Goal: Task Accomplishment & Management: Manage account settings

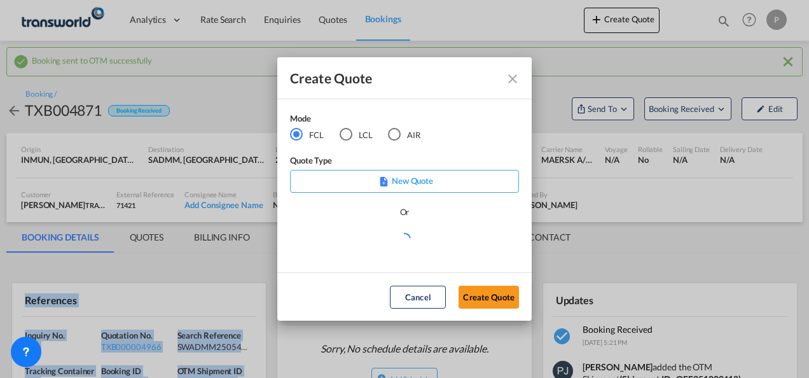
scroll to position [127, 0]
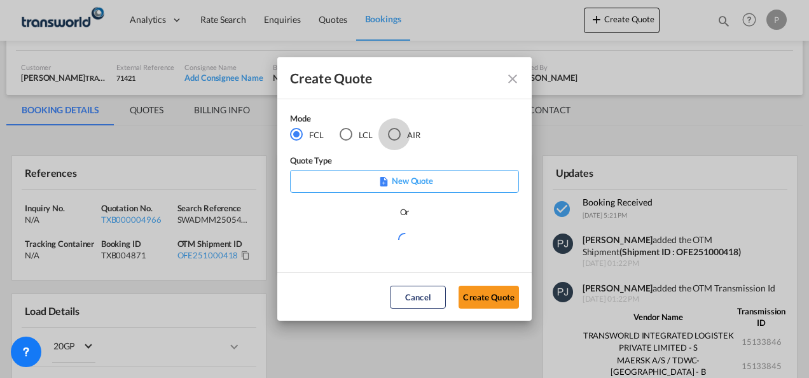
click at [396, 135] on div "AIR" at bounding box center [394, 134] width 13 height 13
click at [500, 306] on button "Create Quote" at bounding box center [489, 297] width 60 height 23
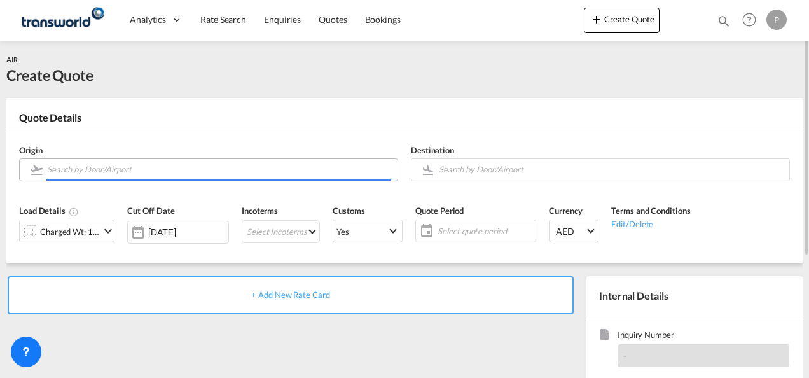
click at [115, 173] on input "Search by Door/Airport" at bounding box center [219, 169] width 344 height 22
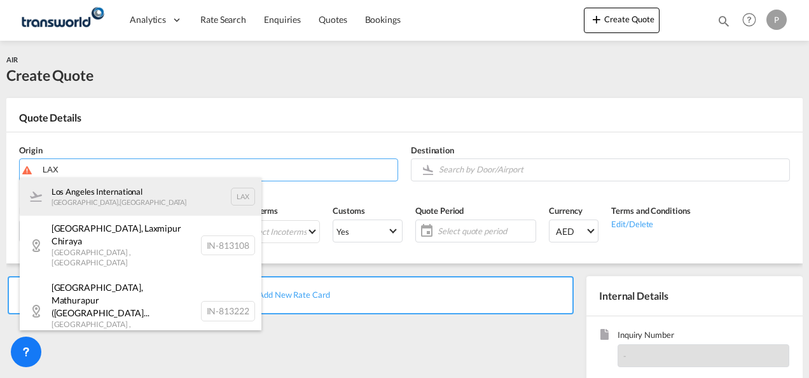
click at [116, 197] on div "Los Angeles International [GEOGRAPHIC_DATA] , [GEOGRAPHIC_DATA] LAX" at bounding box center [141, 197] width 242 height 38
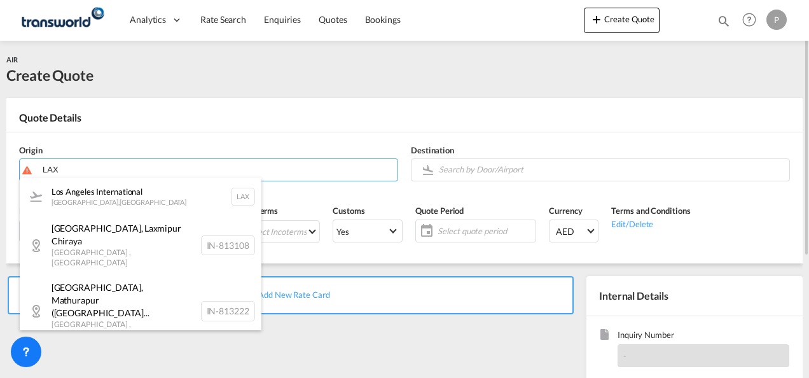
type input "Los Angeles International, [GEOGRAPHIC_DATA], [GEOGRAPHIC_DATA]"
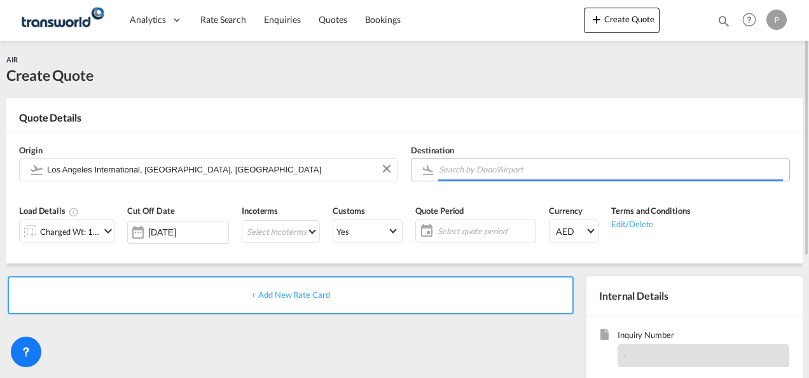
click at [502, 170] on input "Search by Door/Airport" at bounding box center [611, 169] width 344 height 22
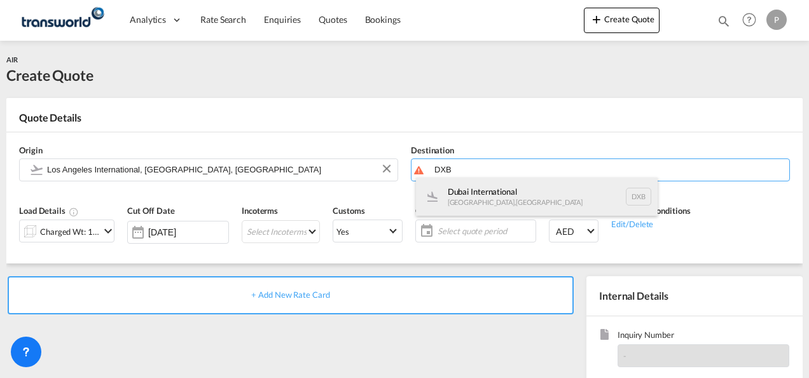
click at [499, 192] on div "Dubai International [GEOGRAPHIC_DATA] , [GEOGRAPHIC_DATA] DXB" at bounding box center [537, 197] width 242 height 38
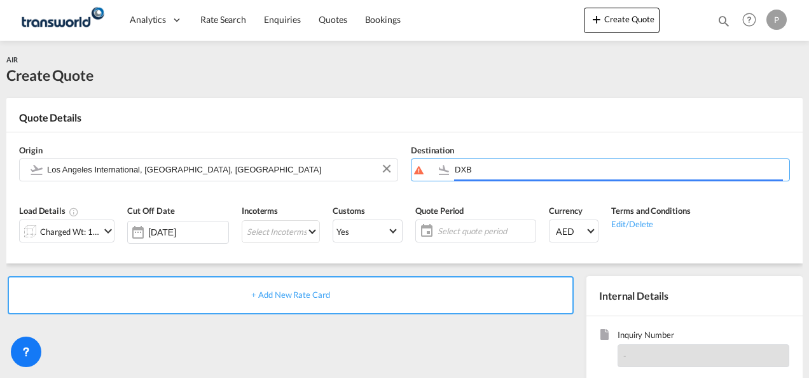
type input "Dubai International, [GEOGRAPHIC_DATA], DXB"
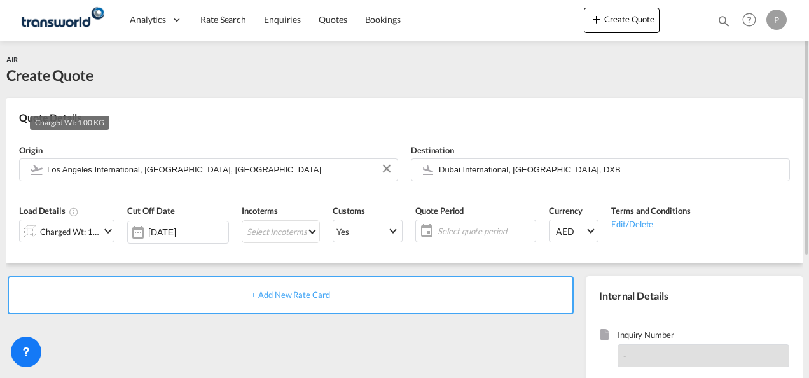
click at [95, 231] on div "Charged Wt: 1.00 KG" at bounding box center [70, 232] width 60 height 18
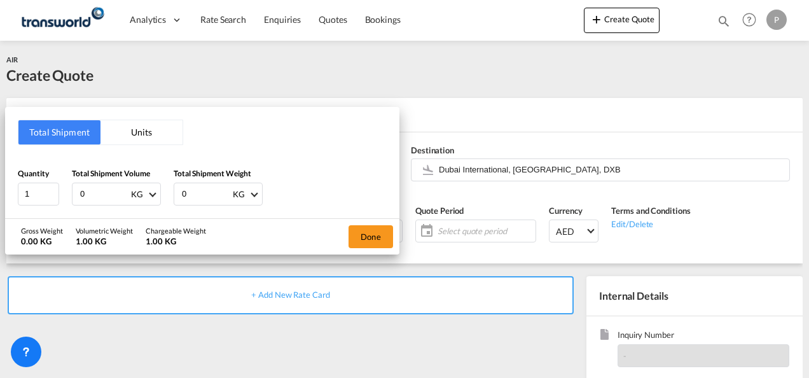
drag, startPoint x: 101, startPoint y: 195, endPoint x: 809, endPoint y: 137, distance: 710.6
click at [19, 152] on div "Total Shipment Units Quantity 1 Total Shipment Volume 0 KG CBM CFT KG LB Total …" at bounding box center [202, 162] width 395 height 111
type input "271"
click at [365, 237] on button "Done" at bounding box center [371, 236] width 45 height 23
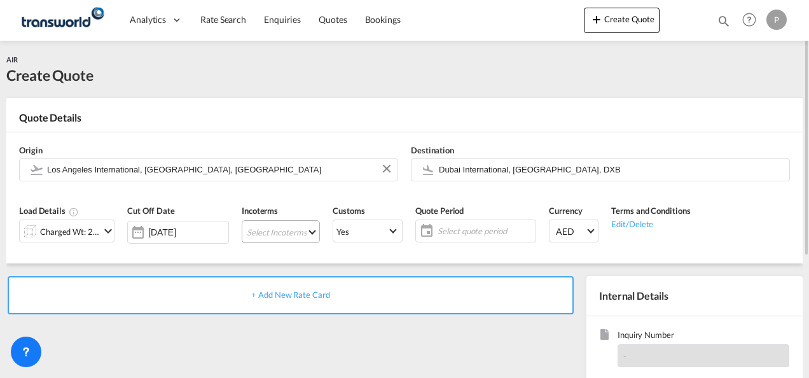
click at [290, 233] on md-select "Select Incoterms DAP - export Delivered at Place CFR - export Cost and Freight …" at bounding box center [281, 231] width 78 height 23
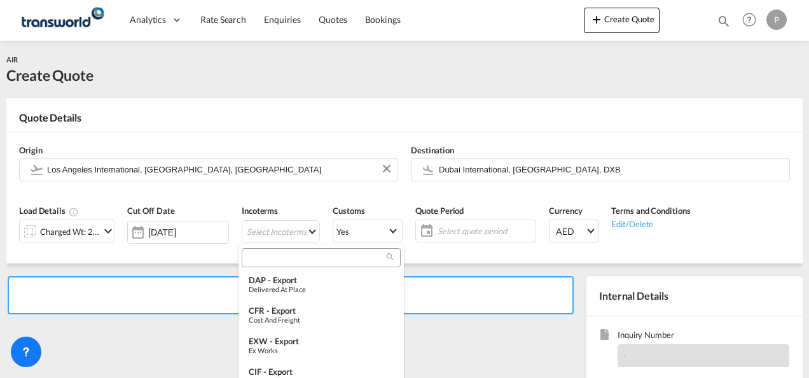
click at [276, 258] on input "search" at bounding box center [316, 257] width 141 height 11
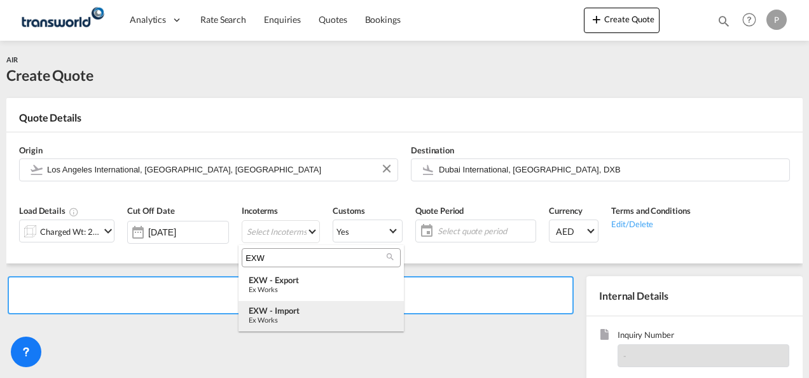
type input "EXW"
click at [296, 318] on div "Ex Works" at bounding box center [321, 320] width 145 height 8
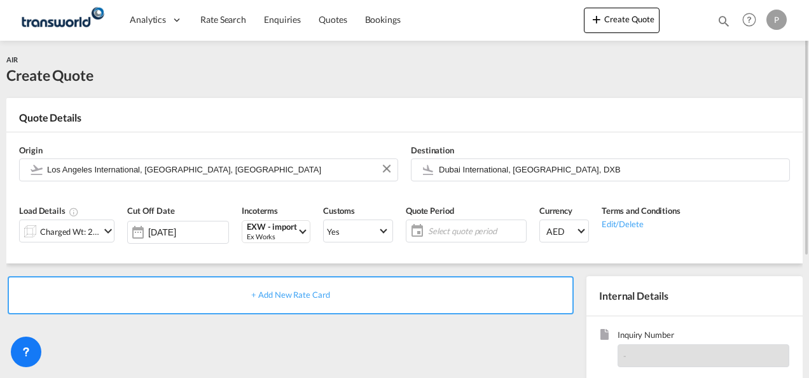
click at [443, 230] on span "Select quote period" at bounding box center [475, 230] width 95 height 11
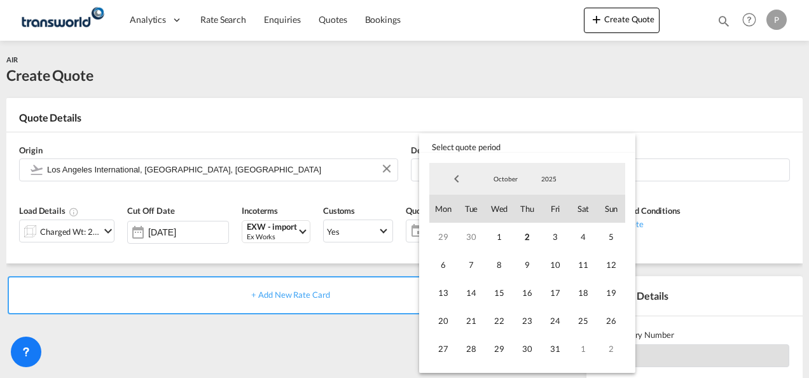
click at [325, 112] on md-backdrop at bounding box center [404, 189] width 809 height 378
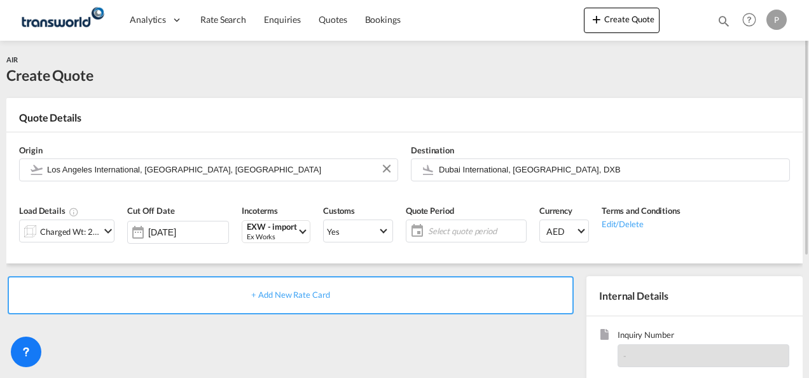
click at [451, 231] on span "Select quote period" at bounding box center [475, 230] width 95 height 11
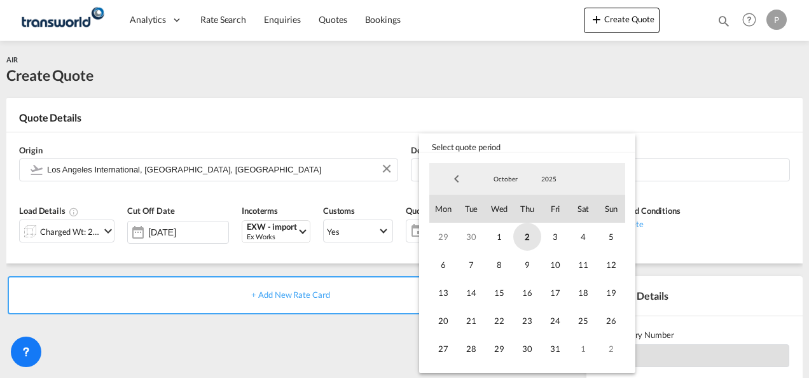
click at [527, 237] on span "2" at bounding box center [528, 237] width 28 height 28
click at [561, 351] on span "31" at bounding box center [556, 349] width 28 height 28
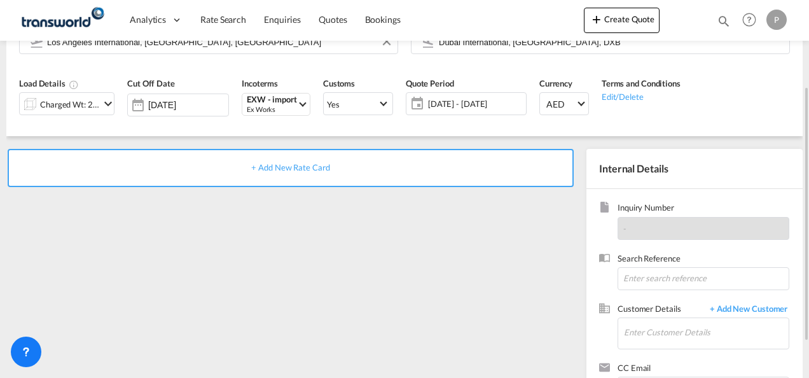
scroll to position [179, 0]
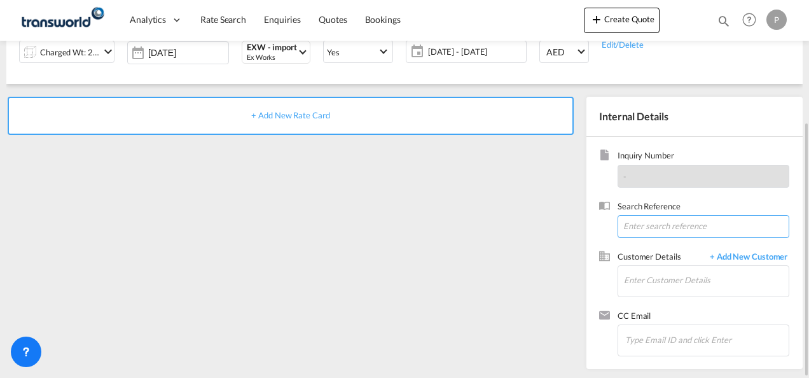
click at [654, 227] on input at bounding box center [704, 226] width 172 height 23
click at [640, 224] on input at bounding box center [704, 226] width 172 height 23
paste input "TWP9055"
type input "TWP9055"
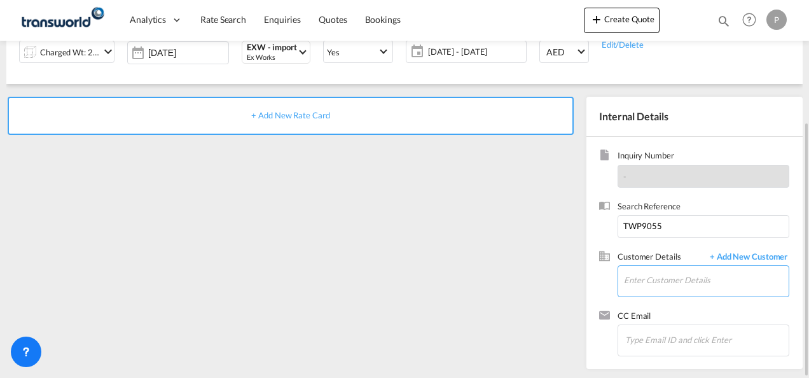
click at [639, 279] on input "Enter Customer Details" at bounding box center [706, 280] width 165 height 29
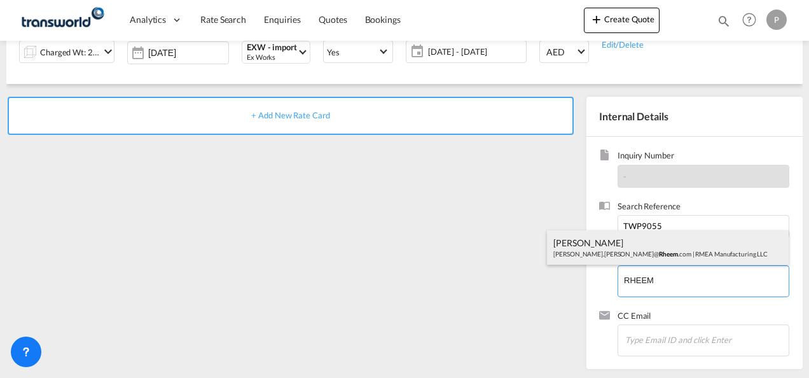
click at [611, 246] on div "[PERSON_NAME] de [PERSON_NAME].[PERSON_NAME]@ Rheem .com | RMEA Manufacturing L…" at bounding box center [668, 247] width 242 height 34
type input "RMEA Manufacturing LLC, [PERSON_NAME] [PERSON_NAME][EMAIL_ADDRESS][PERSON_NAME]…"
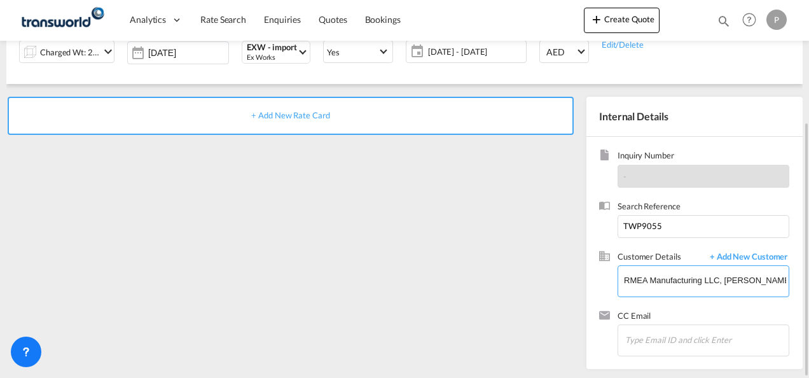
scroll to position [0, 0]
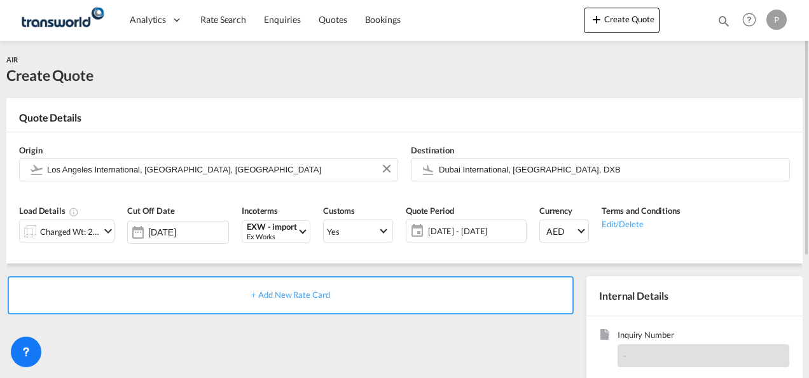
click at [294, 297] on span "+ Add New Rate Card" at bounding box center [290, 295] width 78 height 10
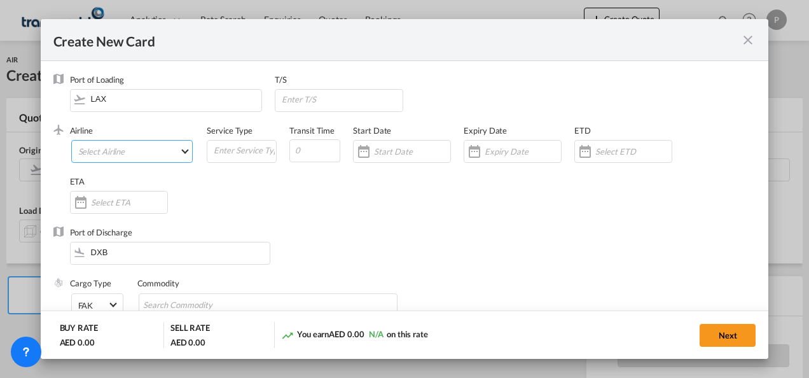
click at [115, 151] on md-select "Select Airline AIR EXPRESS S.A. (1166- / -) CMA CGM Air Cargo (1140-2C / -) DDW…" at bounding box center [132, 151] width 122 height 23
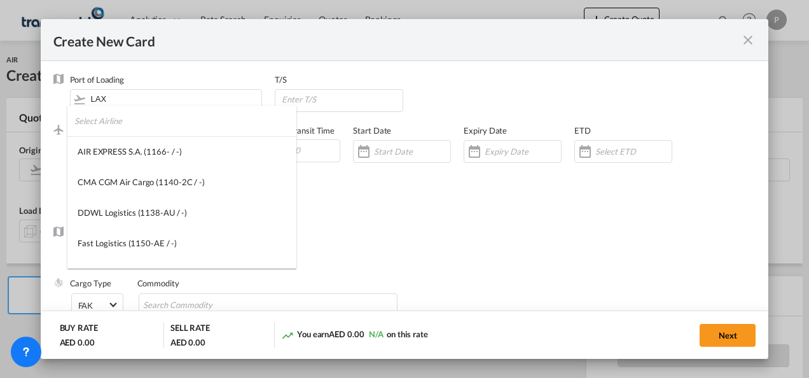
click at [130, 125] on input "search" at bounding box center [185, 121] width 222 height 31
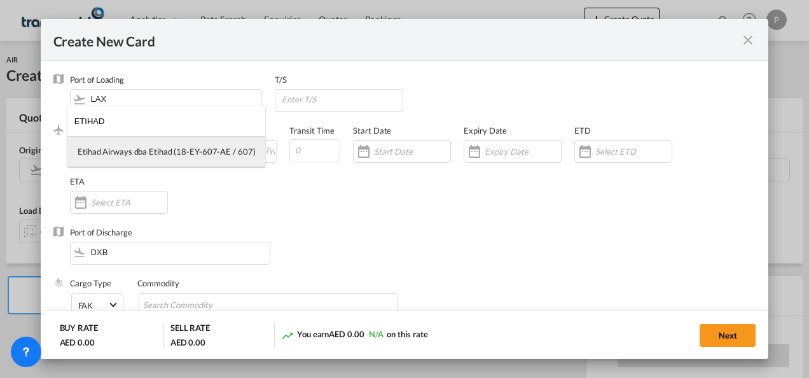
type input "ETIHAD"
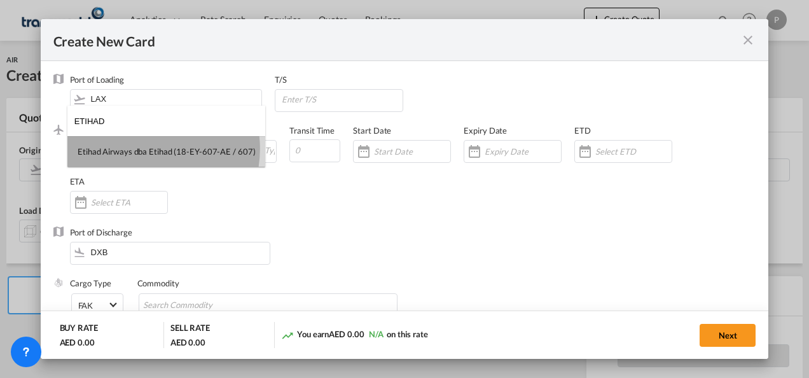
click at [145, 149] on div "Etihad Airways dba Etihad (18-EY-607-AE / 607)" at bounding box center [167, 151] width 178 height 11
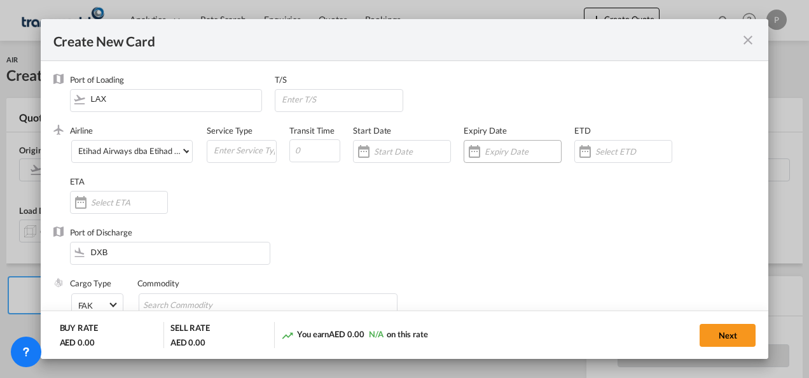
click at [505, 147] on input "Create New Card ..." at bounding box center [523, 151] width 76 height 10
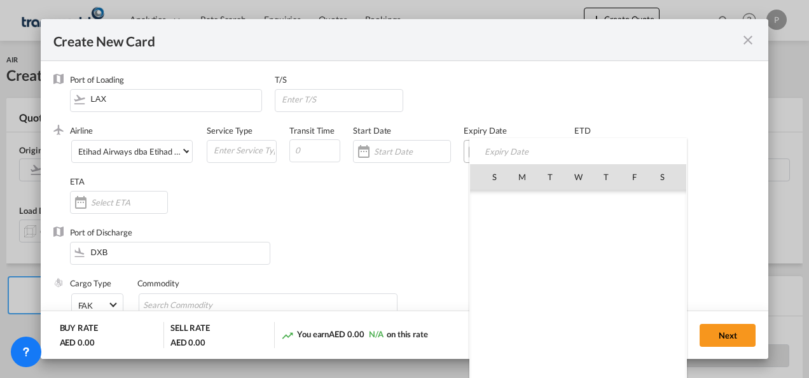
scroll to position [294940, 0]
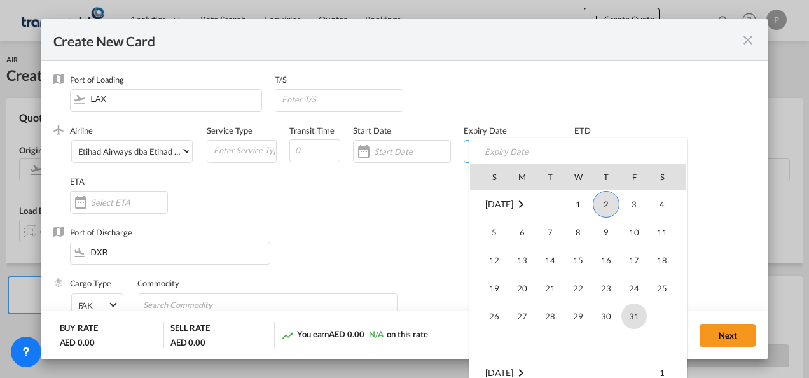
click at [637, 316] on span "31" at bounding box center [634, 316] width 25 height 25
type input "[DATE]"
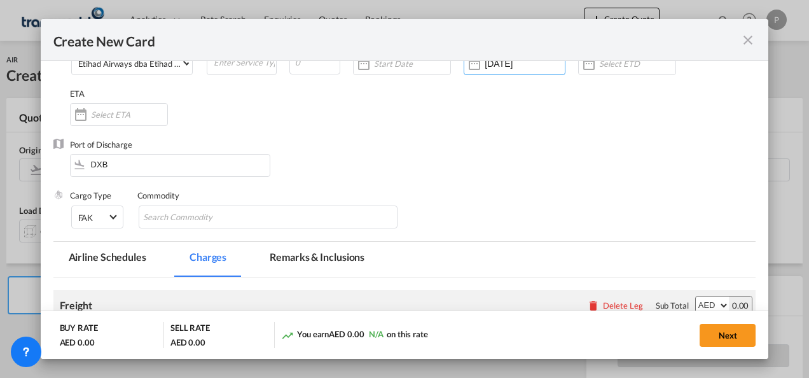
scroll to position [127, 0]
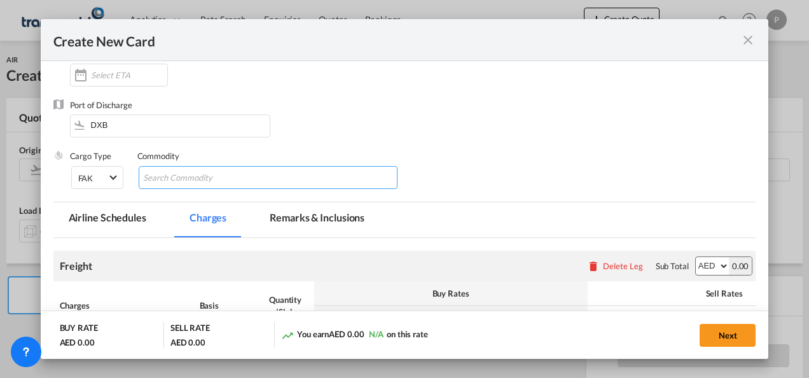
click at [202, 179] on input "Chips input." at bounding box center [201, 178] width 116 height 20
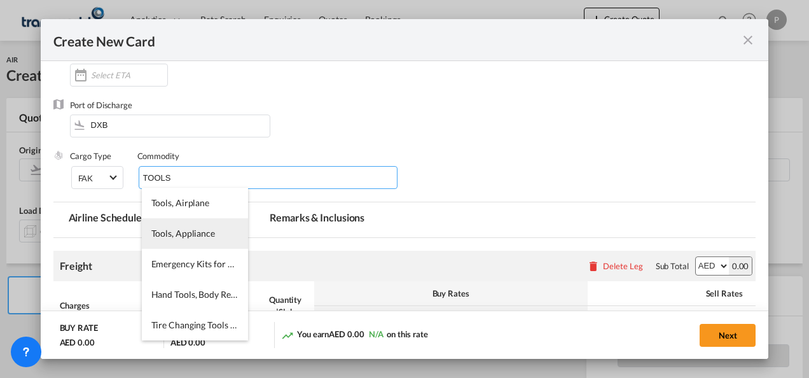
type input "TOOLS"
click at [183, 234] on span "Tools, Appliance" at bounding box center [183, 233] width 64 height 11
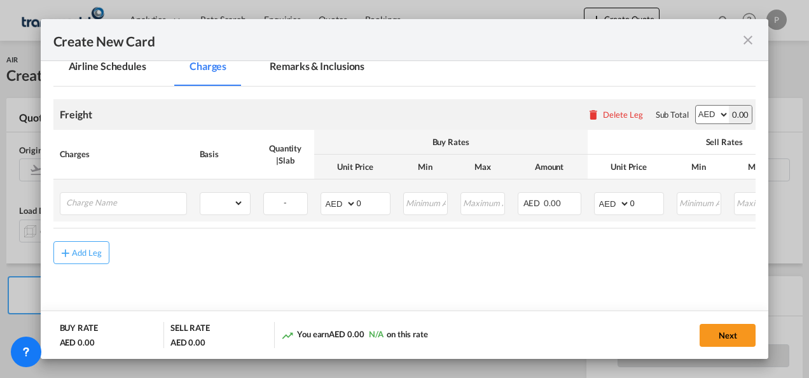
scroll to position [302, 0]
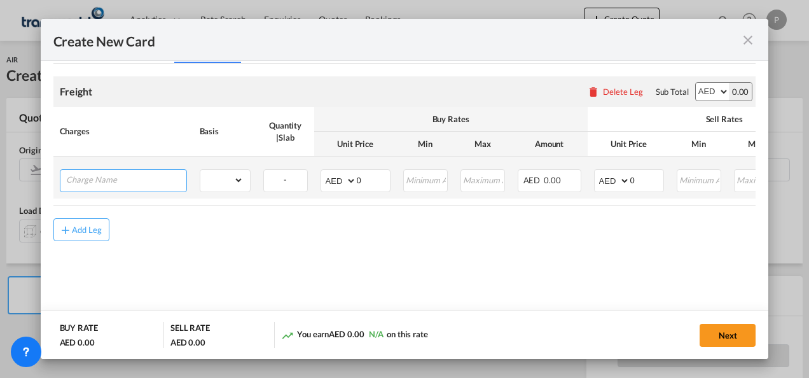
click at [101, 180] on input "Charge Name" at bounding box center [126, 179] width 120 height 19
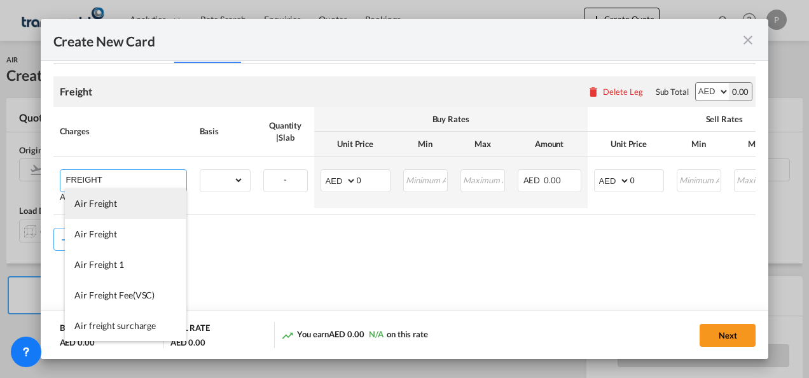
click at [85, 206] on span "Air Freight" at bounding box center [95, 203] width 43 height 11
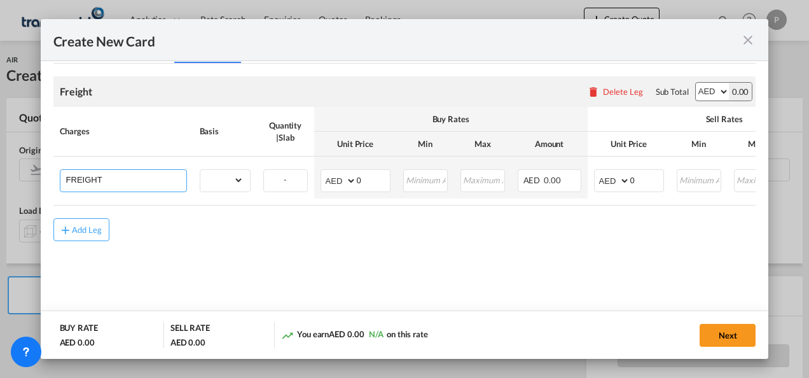
type input "Air Freight"
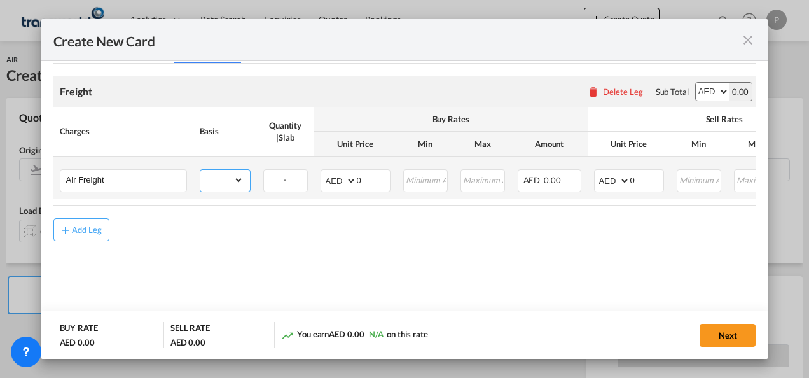
click at [237, 178] on select "gross_weight volumetric_weight per_shipment per_bl per_km % on air freight per_…" at bounding box center [221, 180] width 43 height 20
select select "per_shipment"
click at [200, 170] on select "gross_weight volumetric_weight per_shipment per_bl per_km % on air freight per_…" at bounding box center [221, 180] width 43 height 20
click at [367, 178] on input "0" at bounding box center [373, 179] width 33 height 19
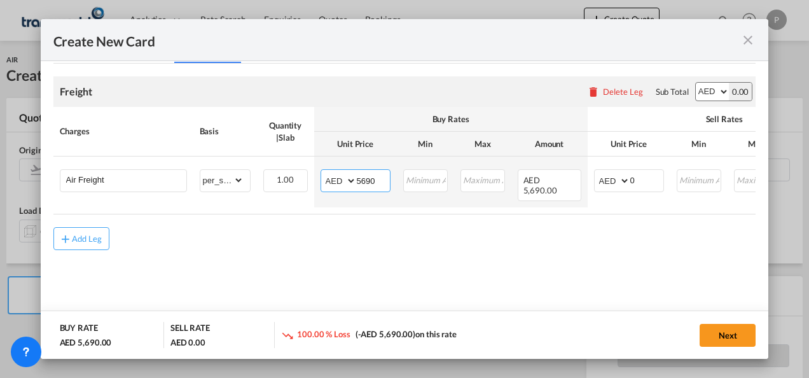
type input "5690"
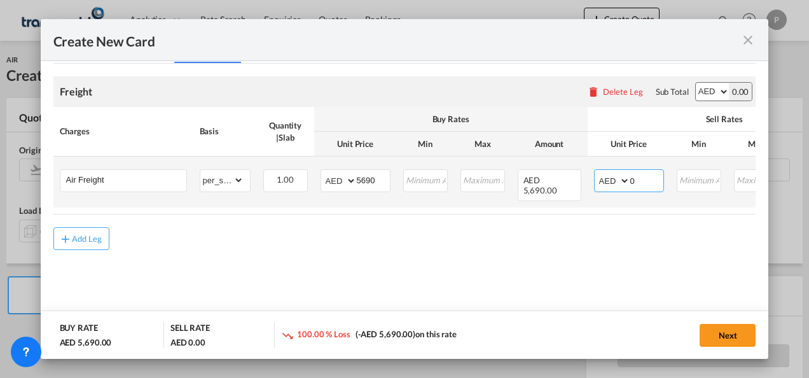
click at [643, 181] on input "0" at bounding box center [647, 179] width 33 height 19
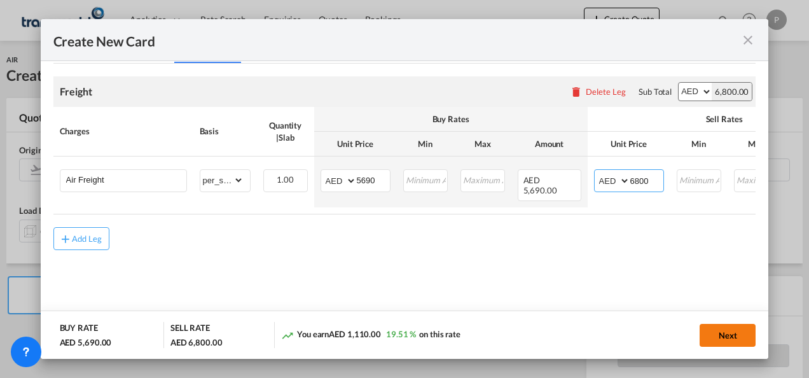
type input "6800"
click at [727, 335] on button "Next" at bounding box center [728, 335] width 56 height 23
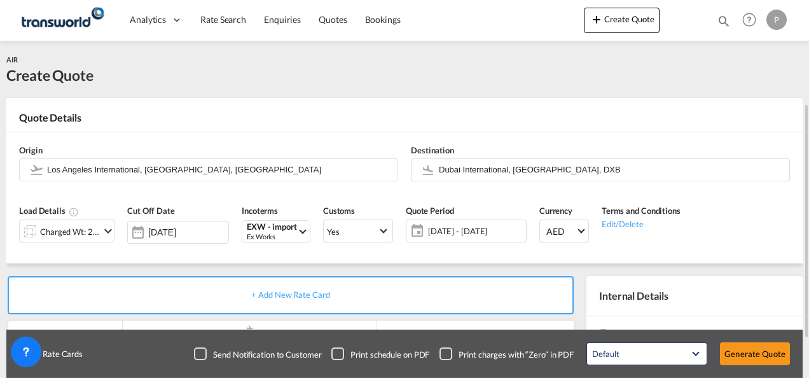
scroll to position [127, 0]
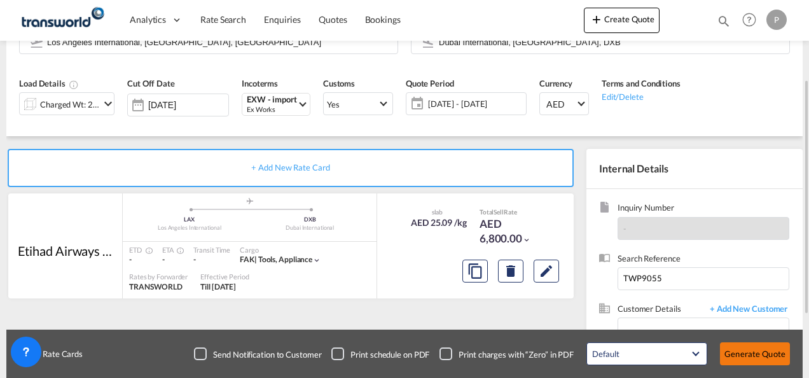
click at [751, 352] on button "Generate Quote" at bounding box center [755, 353] width 70 height 23
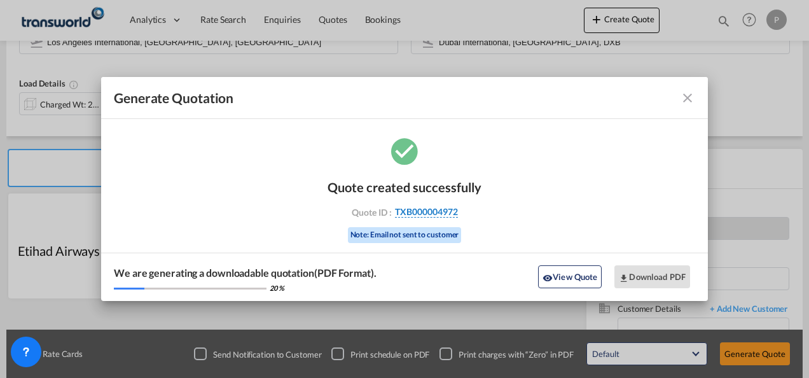
click at [410, 210] on span "TXB000004972" at bounding box center [426, 211] width 63 height 11
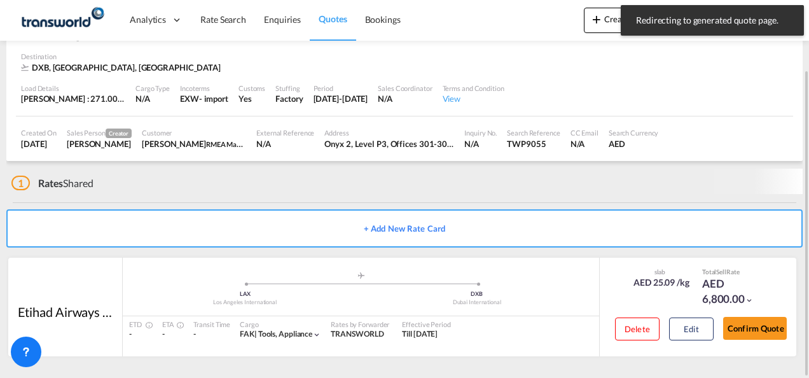
scroll to position [78, 0]
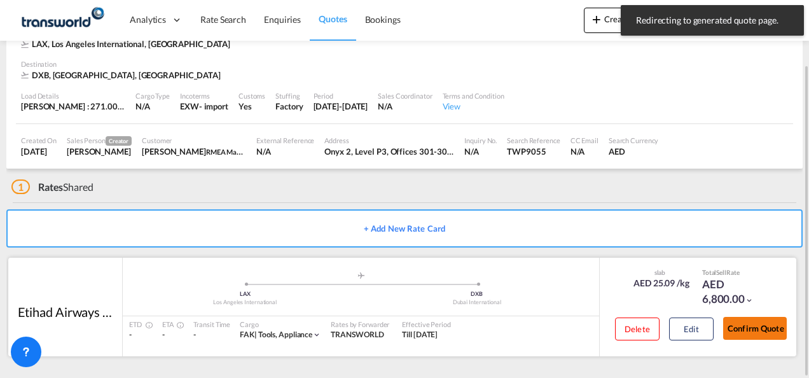
click at [762, 329] on button "Confirm Quote" at bounding box center [756, 328] width 64 height 23
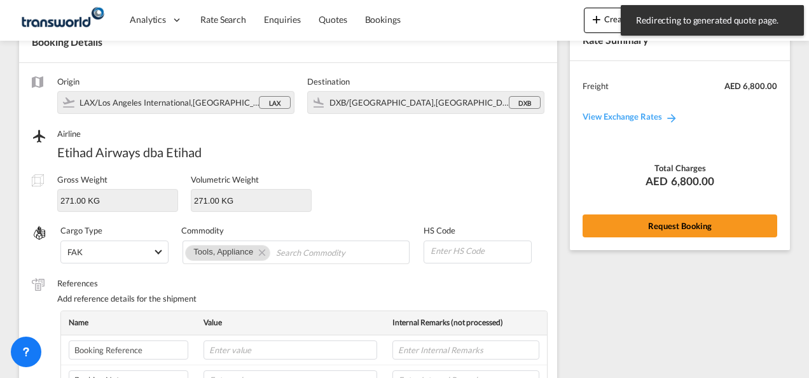
scroll to position [472, 0]
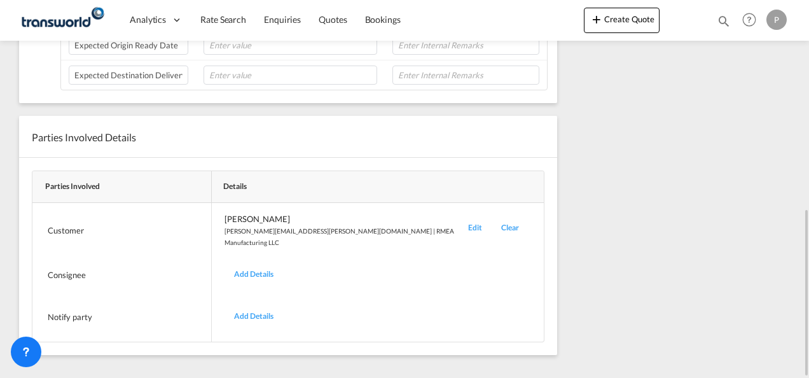
click at [459, 219] on div "Edit" at bounding box center [475, 230] width 33 height 35
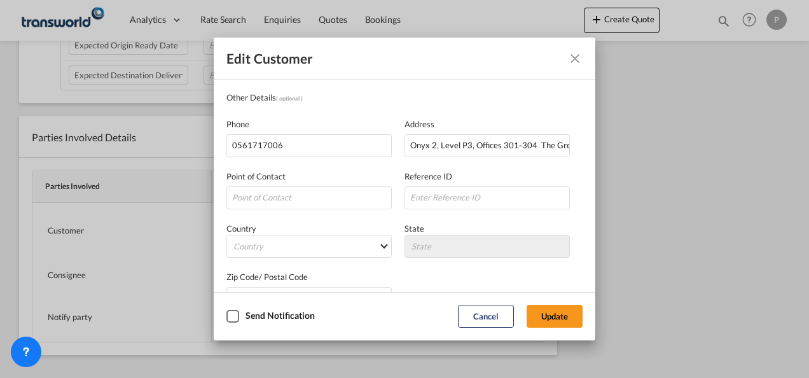
scroll to position [127, 0]
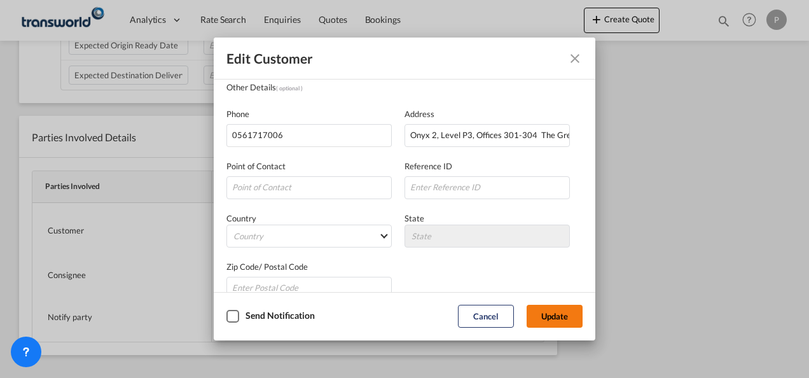
click at [543, 316] on button "Update" at bounding box center [555, 316] width 56 height 23
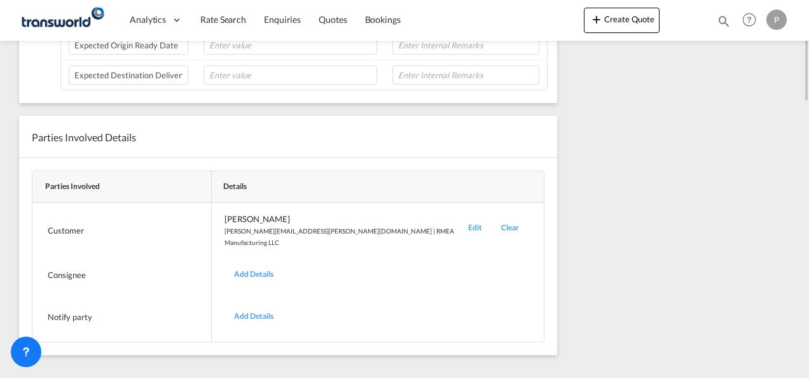
scroll to position [27, 0]
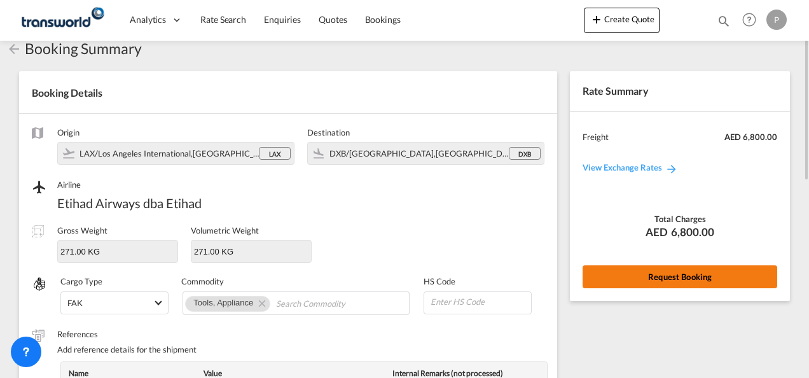
click at [687, 274] on button "Request Booking" at bounding box center [680, 276] width 195 height 23
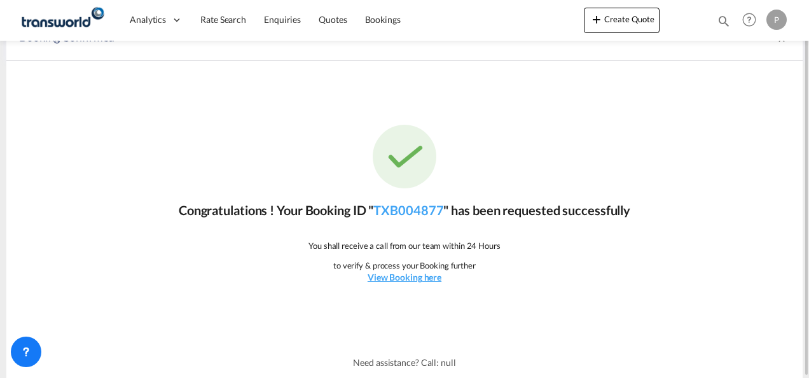
scroll to position [24, 0]
click at [419, 211] on link "TXB004877" at bounding box center [409, 210] width 70 height 15
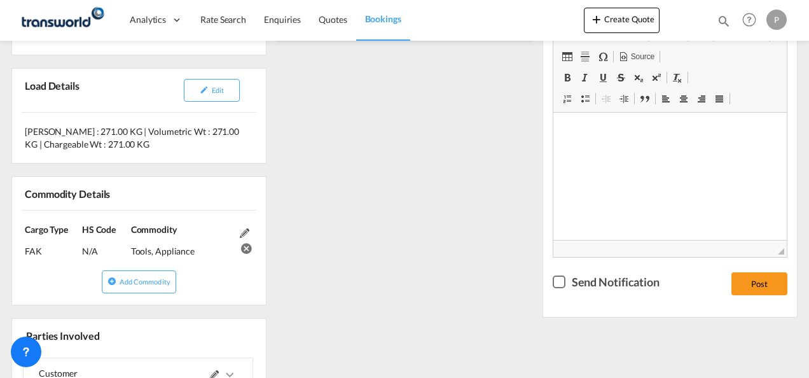
scroll to position [317, 0]
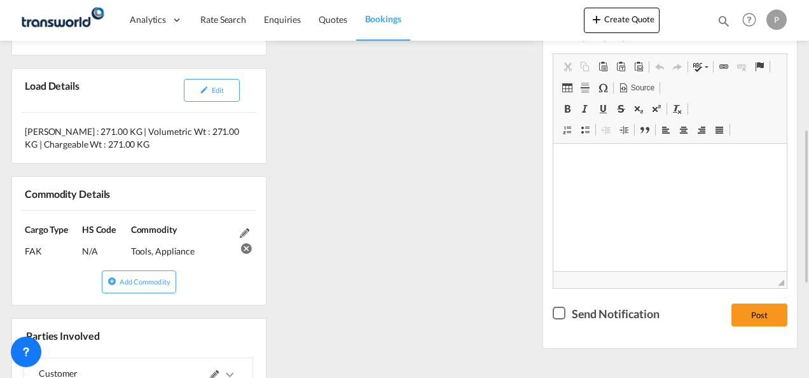
click at [448, 234] on div "References Inquiry No. N/A Quotation No. TXB000004972 Search Reference TWP9055 …" at bounding box center [404, 242] width 797 height 670
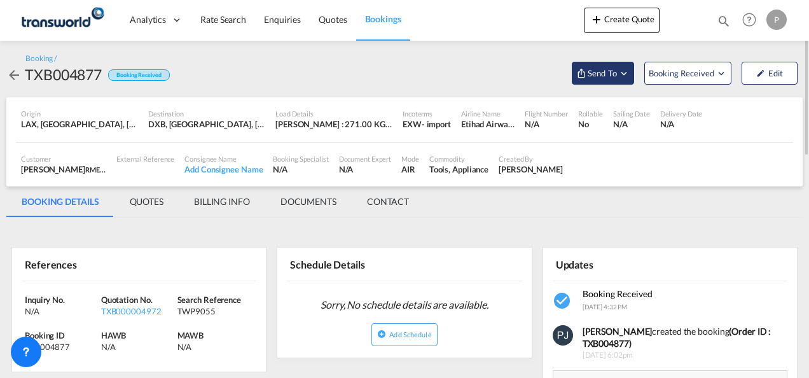
click at [627, 71] on md-icon "Open demo menu" at bounding box center [624, 72] width 11 height 11
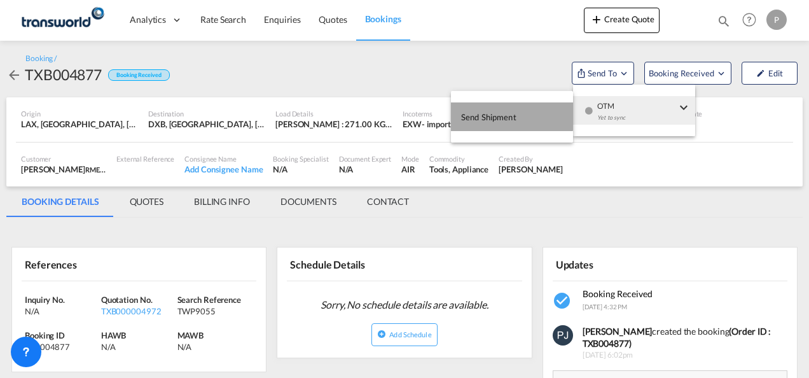
click at [507, 116] on span "Send Shipment" at bounding box center [488, 117] width 55 height 20
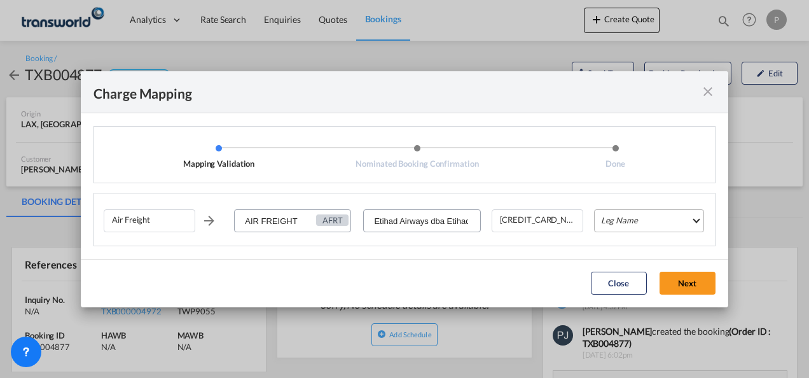
click at [626, 216] on md-select "Leg Name HANDLING ORIGIN HANDLING DESTINATION OTHERS TL PICK UP CUSTOMS ORIGIN …" at bounding box center [649, 220] width 110 height 23
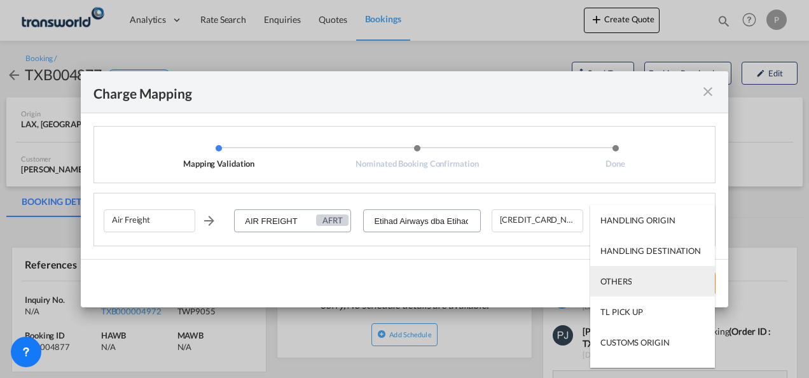
type md-option "HANDLING ORIGIN"
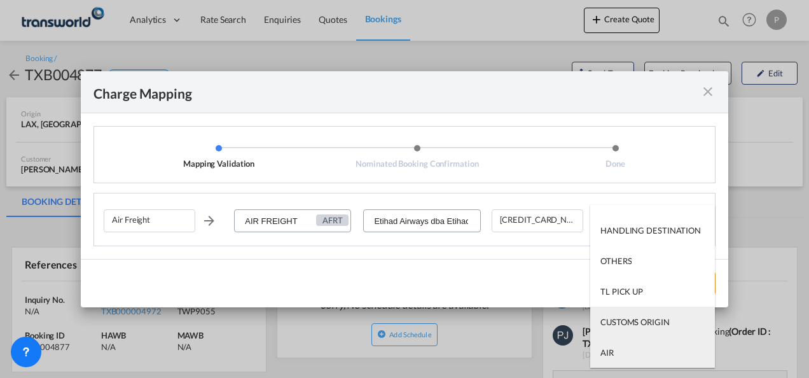
type md-option "AIR"
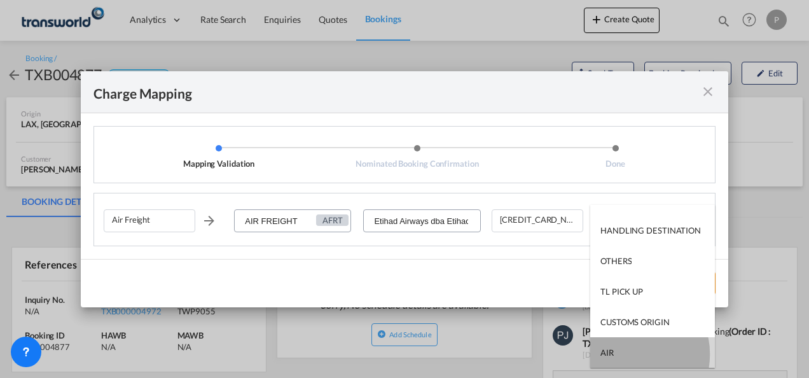
click at [625, 354] on md-option "AIR" at bounding box center [653, 352] width 125 height 31
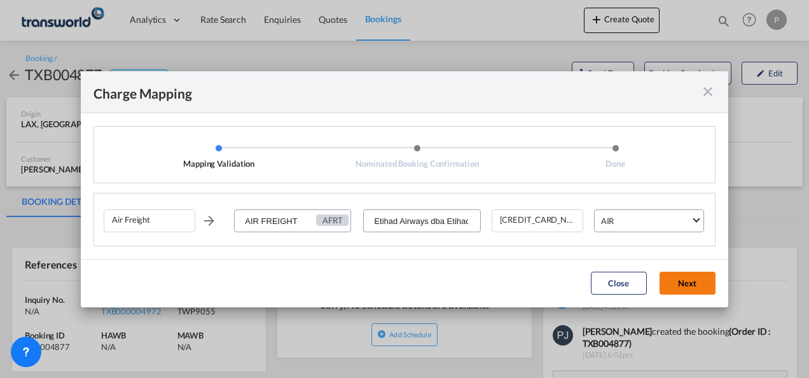
click at [683, 274] on button "Next" at bounding box center [688, 283] width 56 height 23
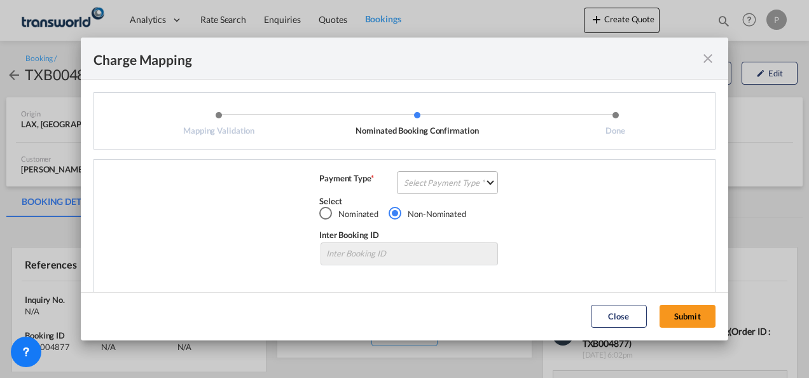
click at [439, 186] on md-select "Select Payment Type COLLECT PREPAID" at bounding box center [447, 182] width 101 height 23
click at [442, 183] on md-option "COLLECT" at bounding box center [446, 182] width 113 height 31
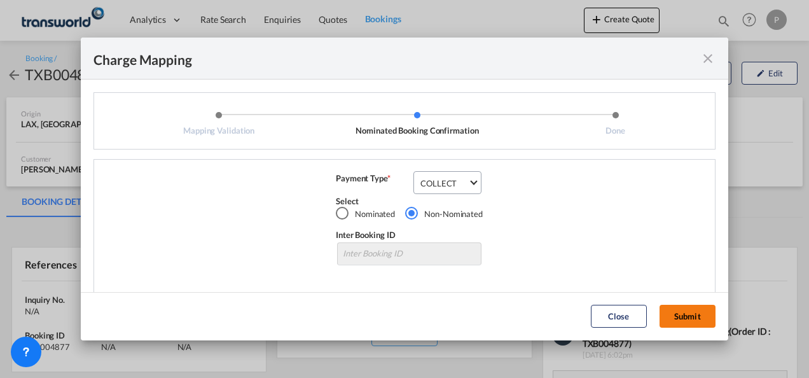
click at [689, 311] on button "Submit" at bounding box center [688, 316] width 56 height 23
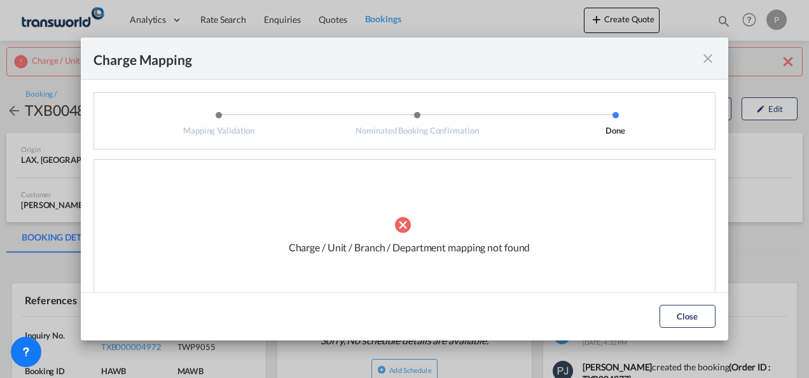
click at [710, 59] on md-icon "icon-close fg-AAA8AD cursor" at bounding box center [708, 58] width 15 height 15
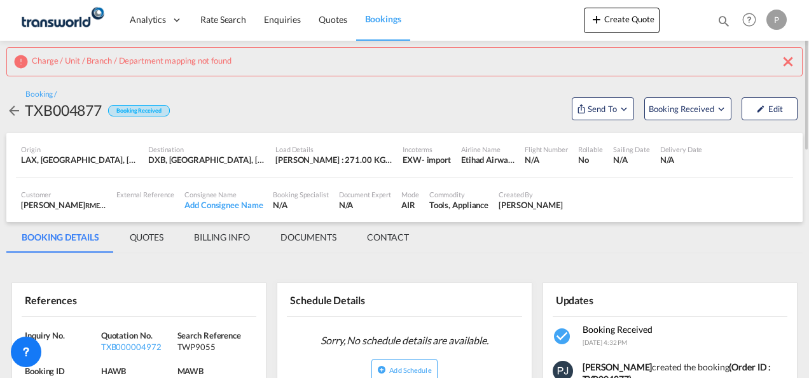
click at [793, 59] on md-icon "icon-close" at bounding box center [788, 61] width 15 height 15
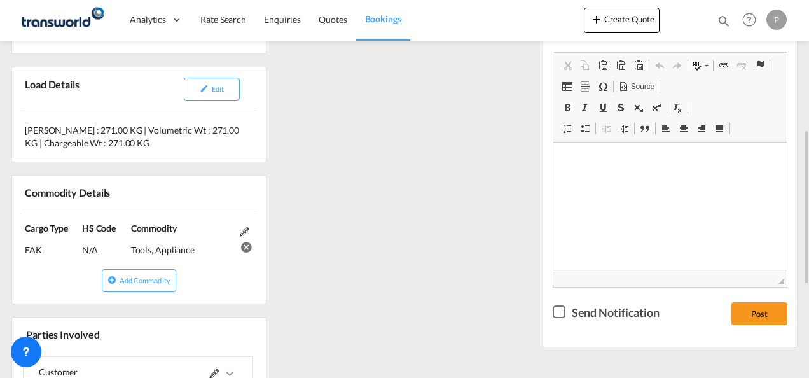
scroll to position [509, 0]
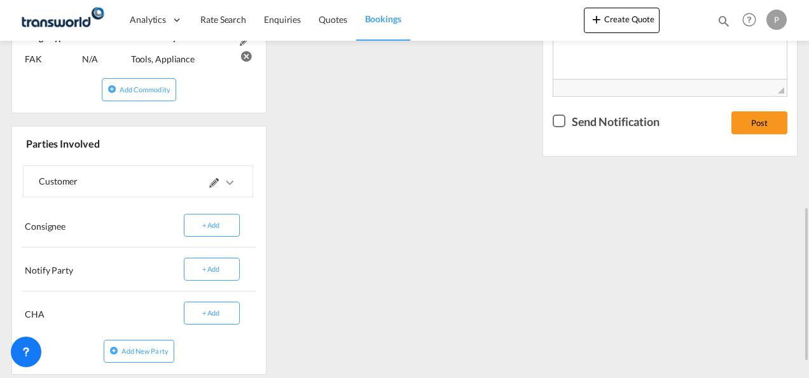
click at [216, 181] on md-icon at bounding box center [214, 183] width 10 height 10
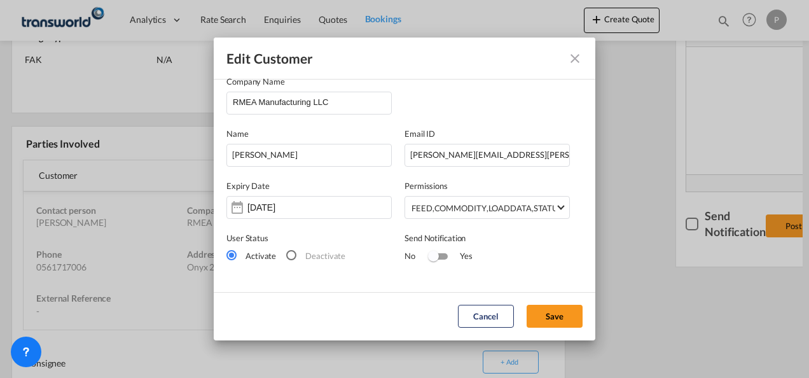
scroll to position [0, 0]
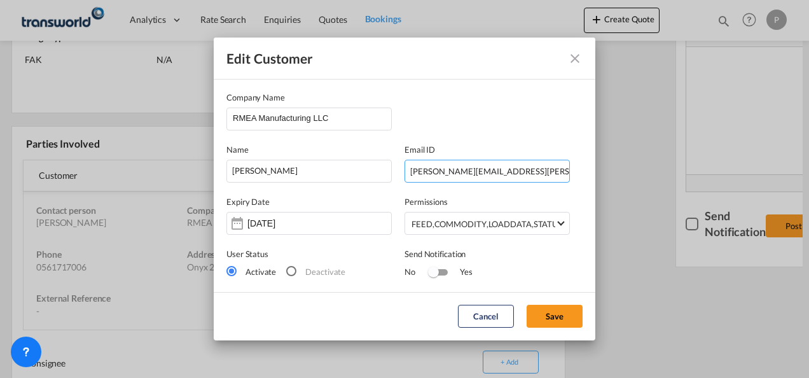
drag, startPoint x: 514, startPoint y: 171, endPoint x: 326, endPoint y: 153, distance: 189.1
click at [326, 153] on div "Name [PERSON_NAME] Email ID [PERSON_NAME][EMAIL_ADDRESS][PERSON_NAME][DOMAIN_NA…" at bounding box center [405, 156] width 356 height 52
click at [339, 118] on input "RMEA Manufacturing LLC" at bounding box center [312, 117] width 158 height 19
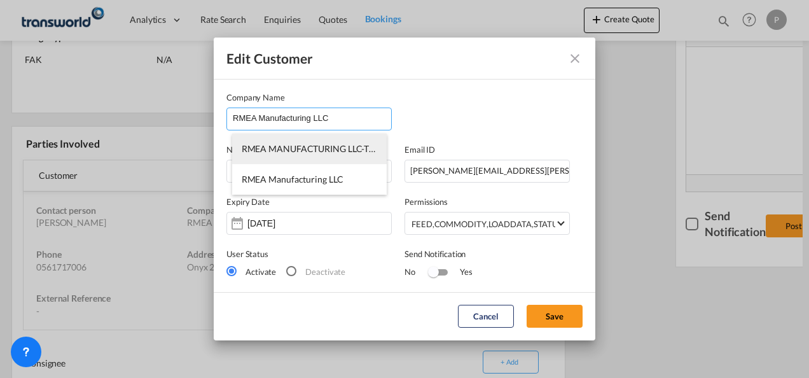
click at [330, 151] on span "RMEA MANUFACTURING LLC-TDWC-[GEOGRAPHIC_DATA]" at bounding box center [363, 148] width 242 height 11
type input "RMEA MANUFACTURING LLC-TDWC-[GEOGRAPHIC_DATA]"
type input "561717006"
type input "1817573"
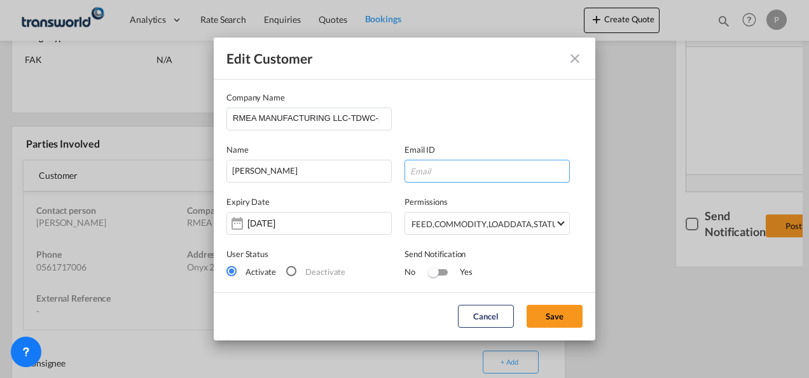
drag, startPoint x: 438, startPoint y: 174, endPoint x: 454, endPoint y: 174, distance: 16.5
click at [438, 174] on input "Edit Customer Company ..." at bounding box center [487, 171] width 165 height 23
paste input "[PERSON_NAME][EMAIL_ADDRESS][PERSON_NAME][DOMAIN_NAME]"
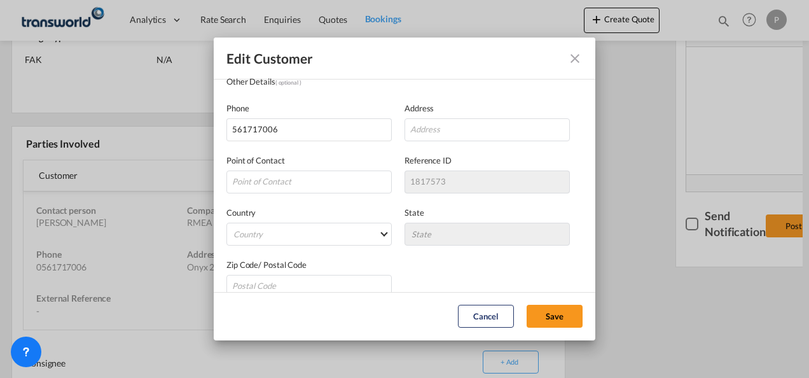
scroll to position [251, 0]
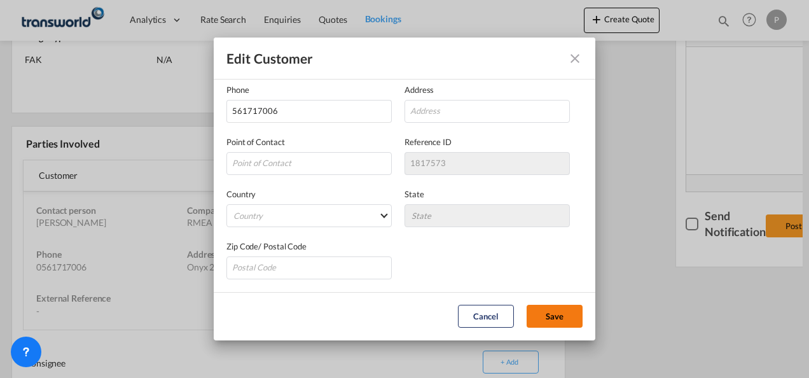
type input "[PERSON_NAME][EMAIL_ADDRESS][PERSON_NAME][DOMAIN_NAME]"
click at [558, 316] on button "Save" at bounding box center [555, 316] width 56 height 23
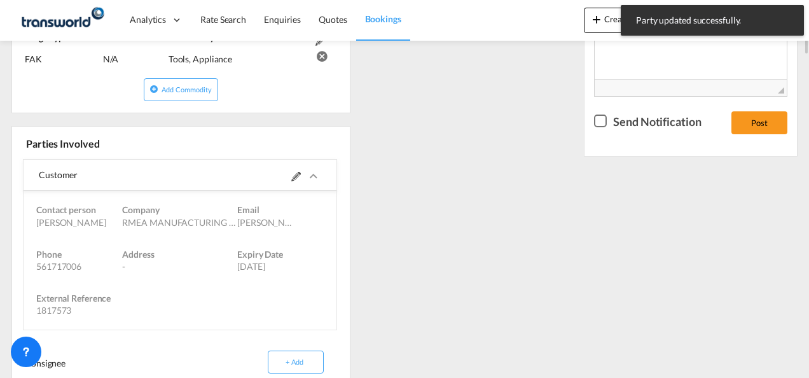
scroll to position [318, 0]
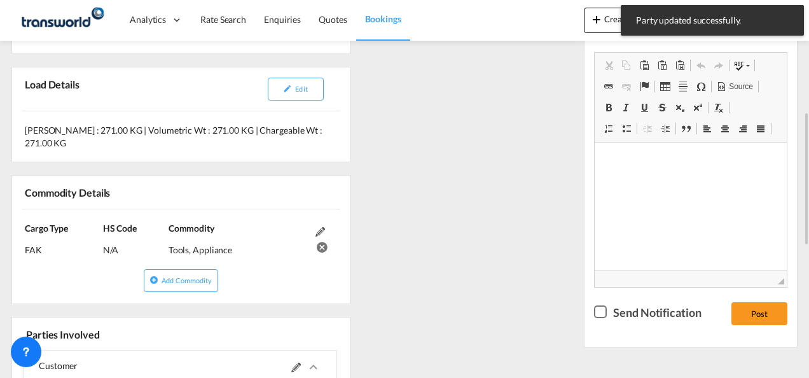
click at [463, 204] on div "References Inquiry No. N/A Quotation No. TXB000004972 Search Reference TWP9055 …" at bounding box center [404, 309] width 797 height 807
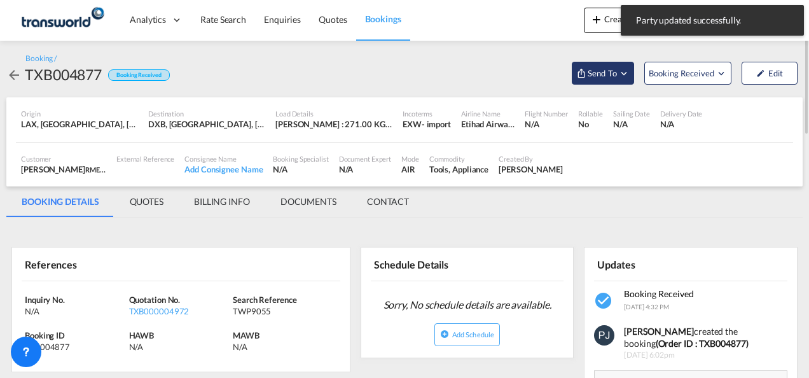
click at [627, 67] on md-icon "Open demo menu" at bounding box center [624, 72] width 11 height 11
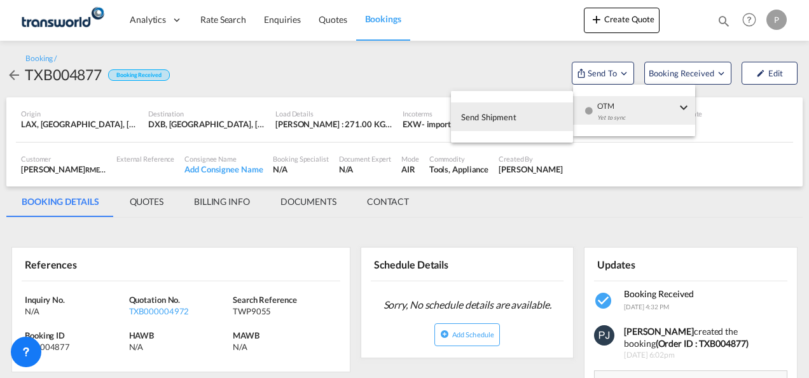
click at [487, 115] on span "Send Shipment" at bounding box center [488, 117] width 55 height 20
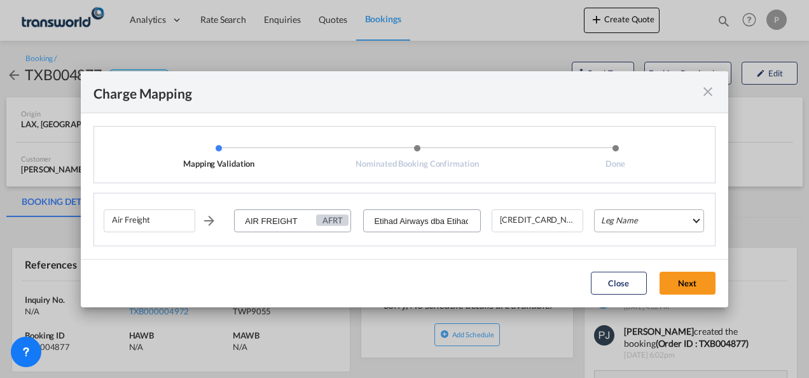
click at [613, 223] on md-select "Leg Name HANDLING ORIGIN HANDLING DESTINATION OTHERS TL PICK UP CUSTOMS ORIGIN …" at bounding box center [649, 220] width 110 height 23
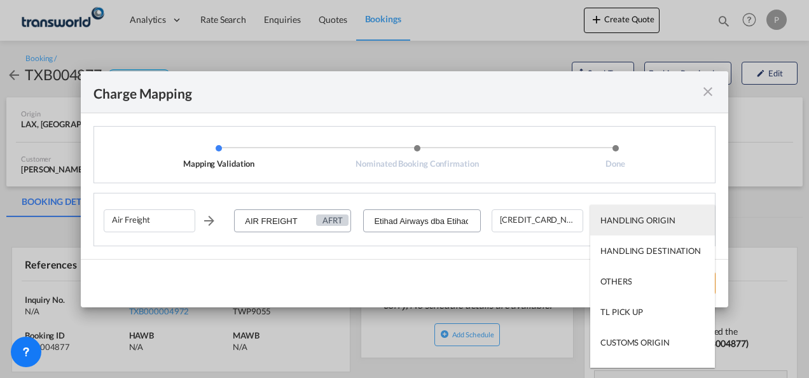
type md-option "HANDLING ORIGIN"
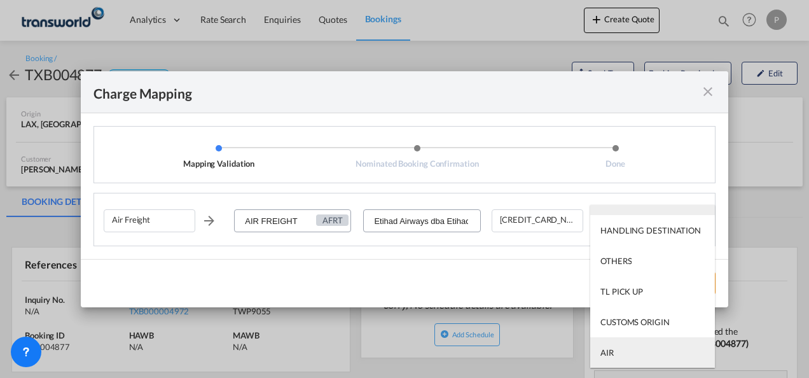
type md-option "AIR"
click at [615, 354] on md-option "AIR" at bounding box center [653, 352] width 125 height 31
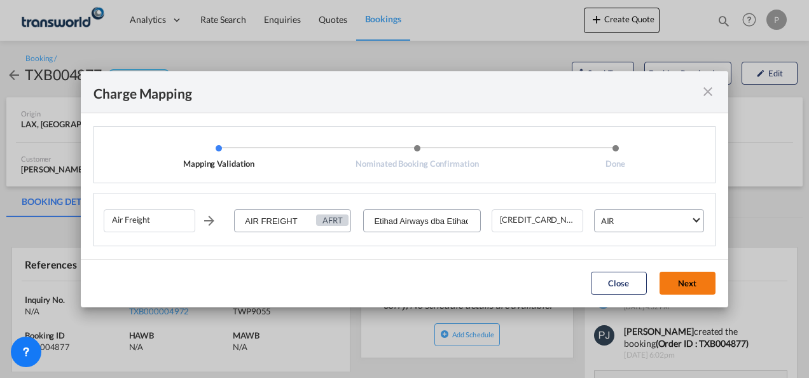
click at [695, 281] on button "Next" at bounding box center [688, 283] width 56 height 23
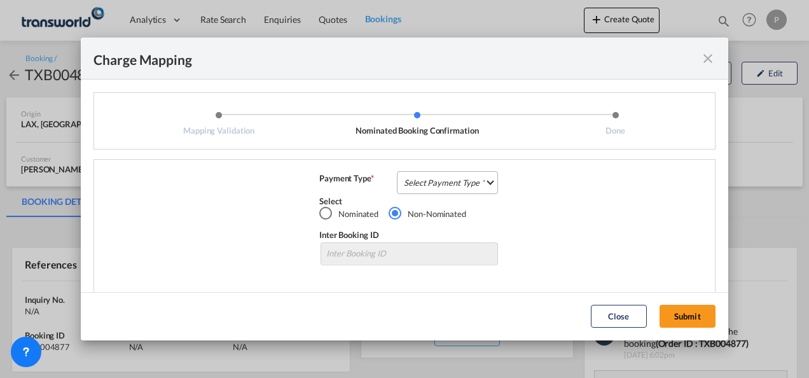
click at [424, 181] on md-select "Select Payment Type COLLECT PREPAID" at bounding box center [447, 182] width 101 height 23
click at [428, 178] on div "COLLECT" at bounding box center [418, 182] width 36 height 11
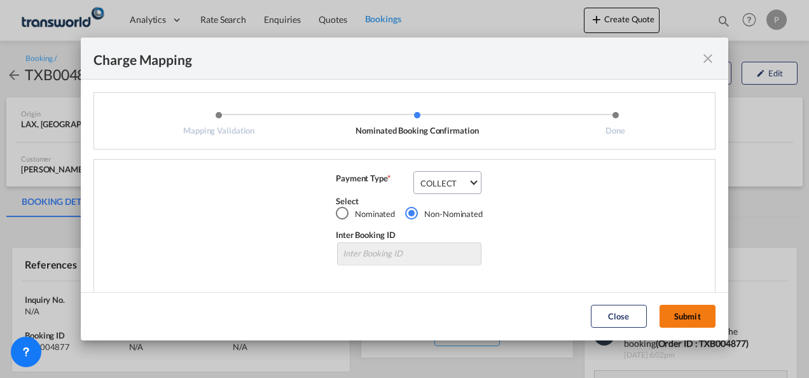
click at [678, 315] on button "Submit" at bounding box center [688, 316] width 56 height 23
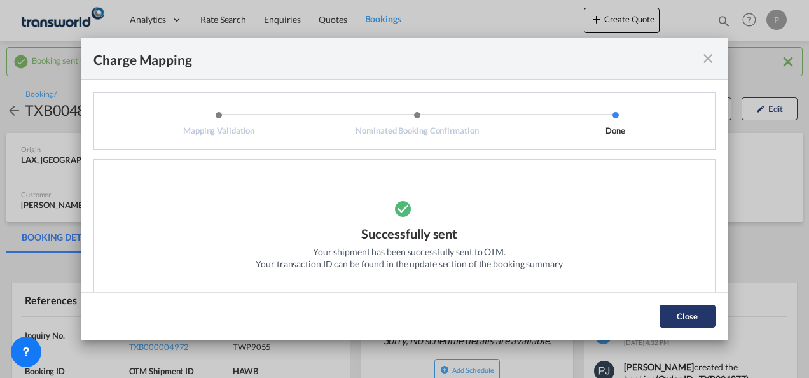
click at [682, 318] on button "Close" at bounding box center [688, 316] width 56 height 23
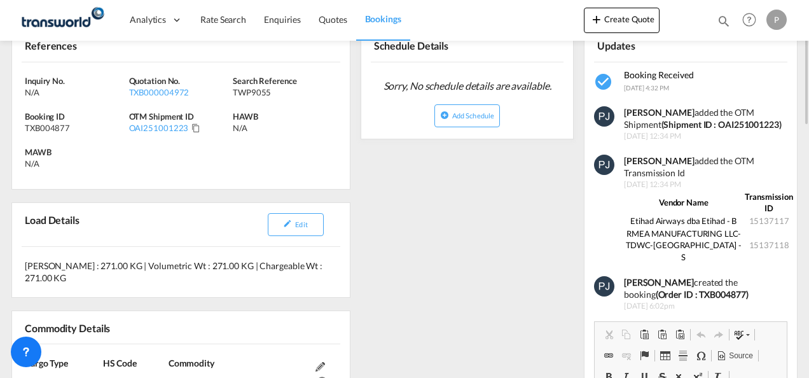
scroll to position [191, 0]
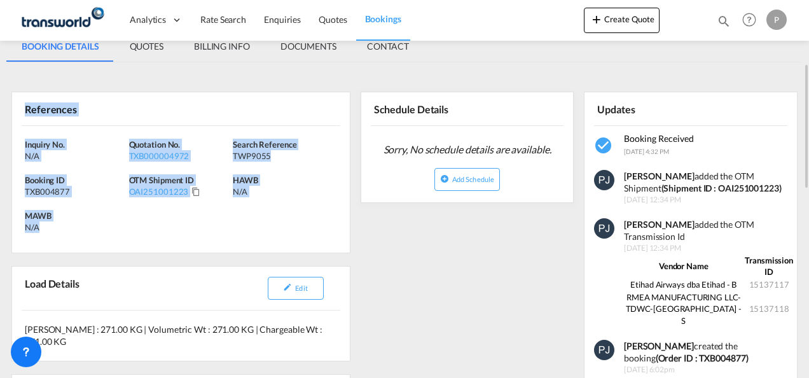
drag, startPoint x: 25, startPoint y: 107, endPoint x: 106, endPoint y: 241, distance: 155.8
click at [104, 242] on div "References Inquiry No. N/A Quotation No. TXB000004972 Search Reference TWP9055 …" at bounding box center [180, 173] width 339 height 162
copy div "References Inquiry No. N/A Quotation No. TXB000004972 Search Reference TWP9055 …"
